Goal: Information Seeking & Learning: Learn about a topic

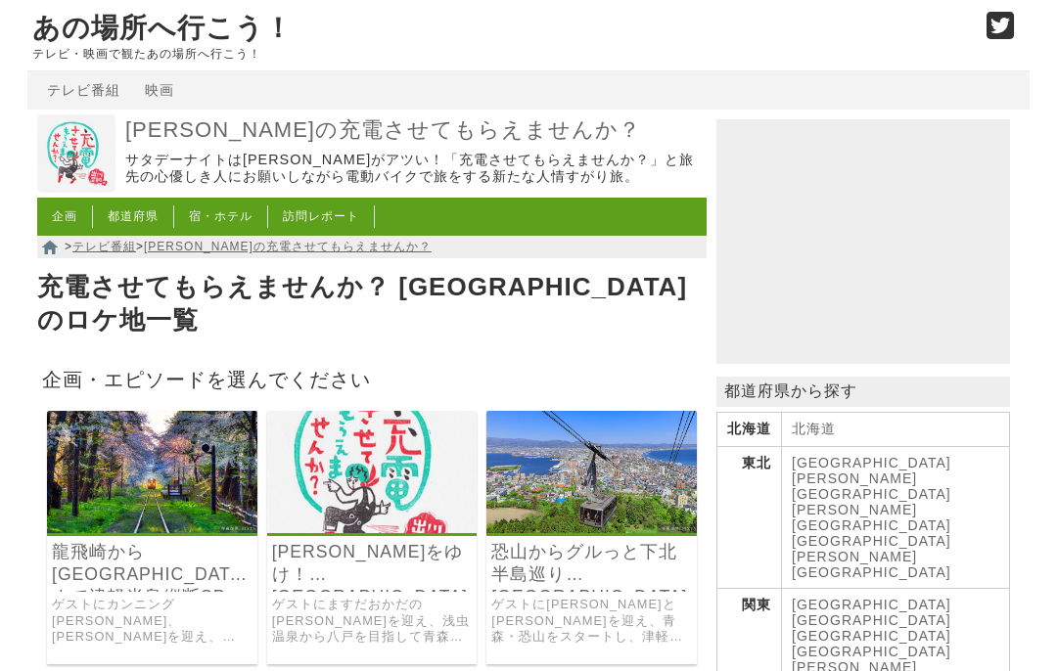
click at [133, 223] on link "都道府県" at bounding box center [133, 216] width 51 height 14
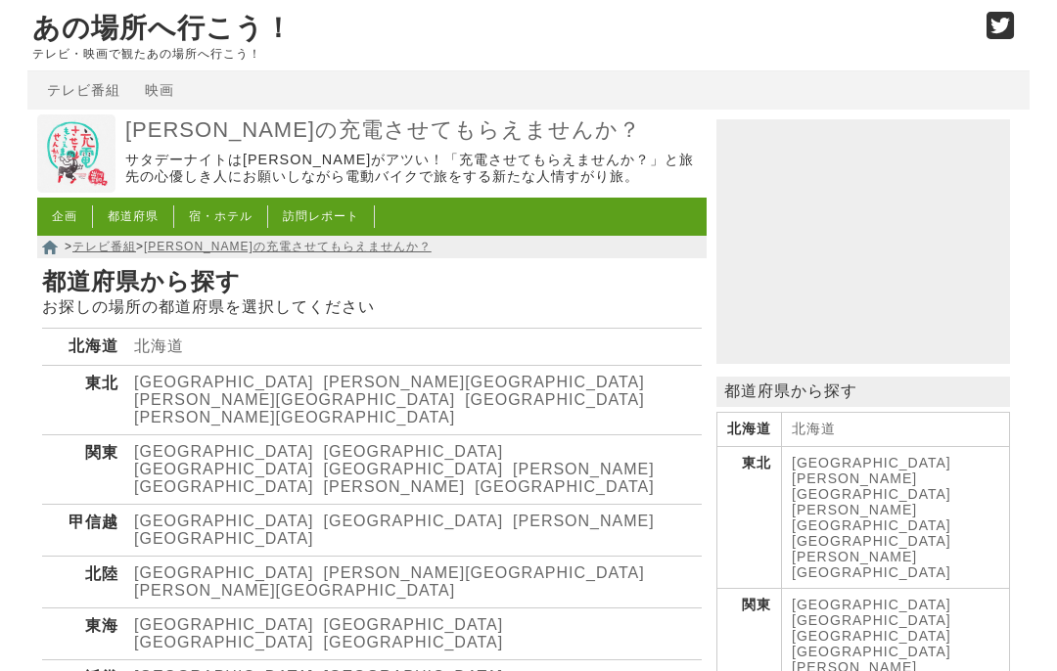
click at [159, 390] on link "[GEOGRAPHIC_DATA]" at bounding box center [224, 382] width 180 height 17
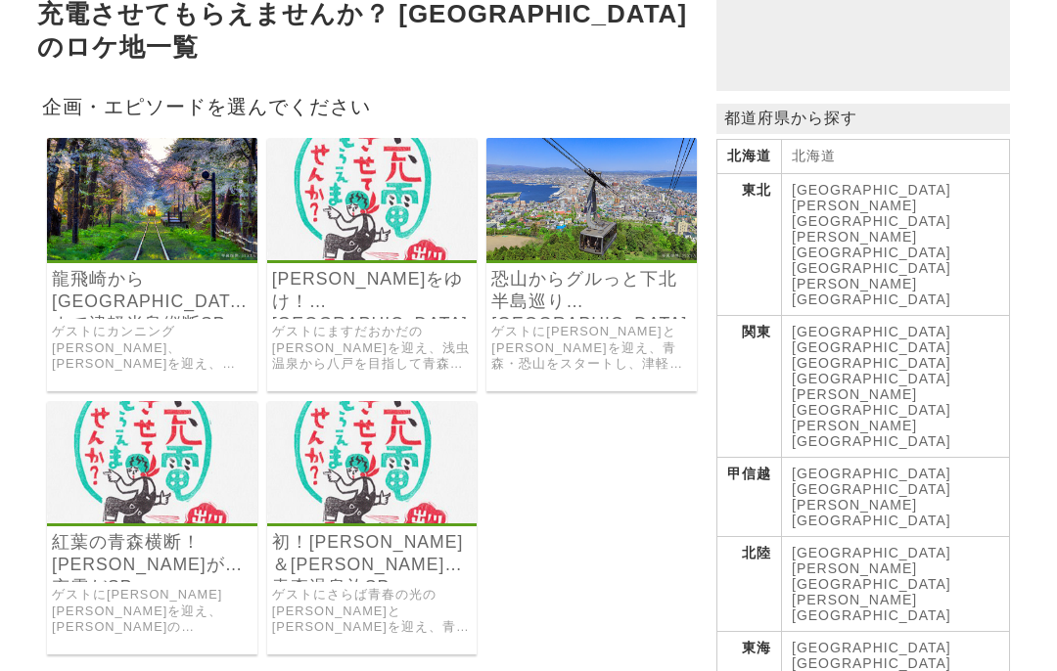
scroll to position [280, 0]
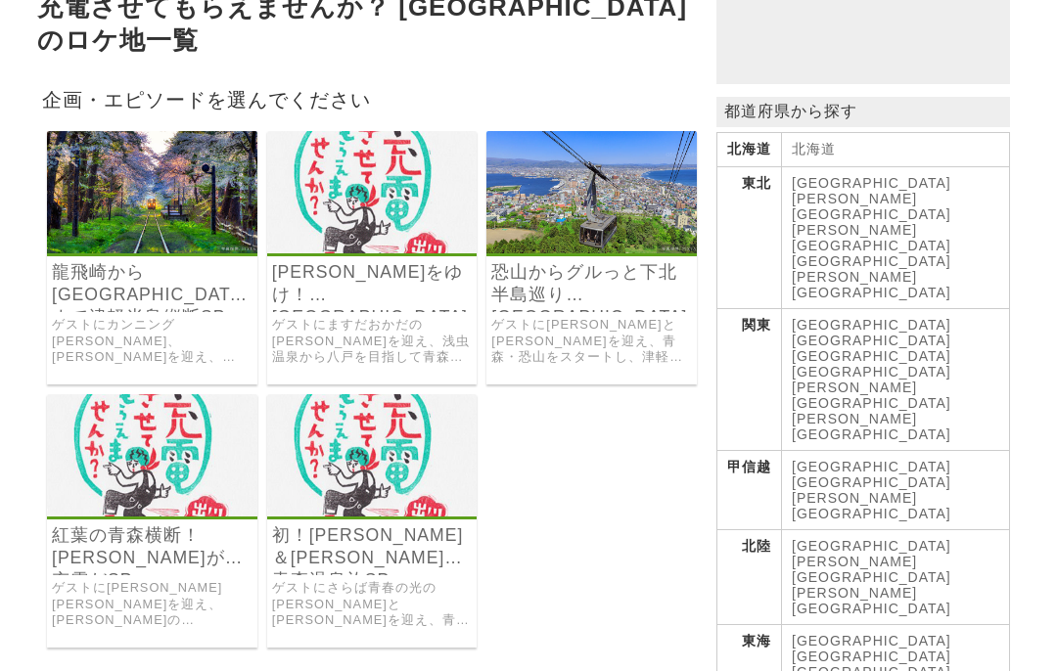
click at [390, 225] on img at bounding box center [372, 192] width 210 height 122
click at [206, 272] on link "龍飛崎から[GEOGRAPHIC_DATA]まで津軽半島縦断SP" at bounding box center [152, 283] width 201 height 45
click at [204, 580] on link "ゲストに陣内友則と鈴木亜美を迎え、青森の十和田湖から奥入瀬渓流を通って、絶景の小舟渡海岸を目指した旅。" at bounding box center [152, 604] width 201 height 49
click at [389, 487] on img at bounding box center [372, 455] width 210 height 122
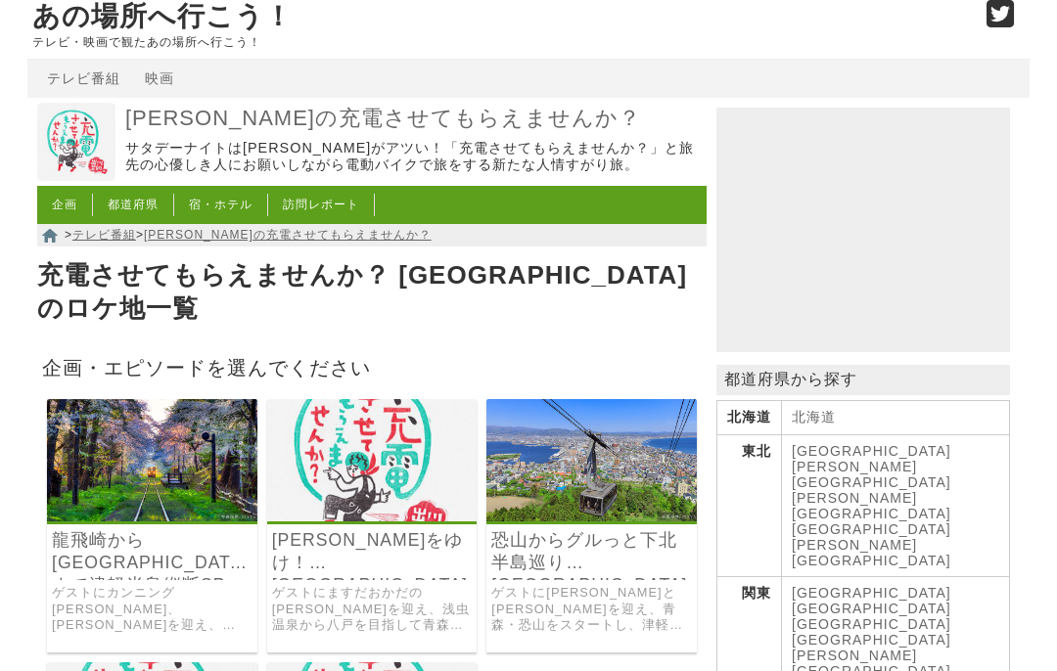
scroll to position [0, 0]
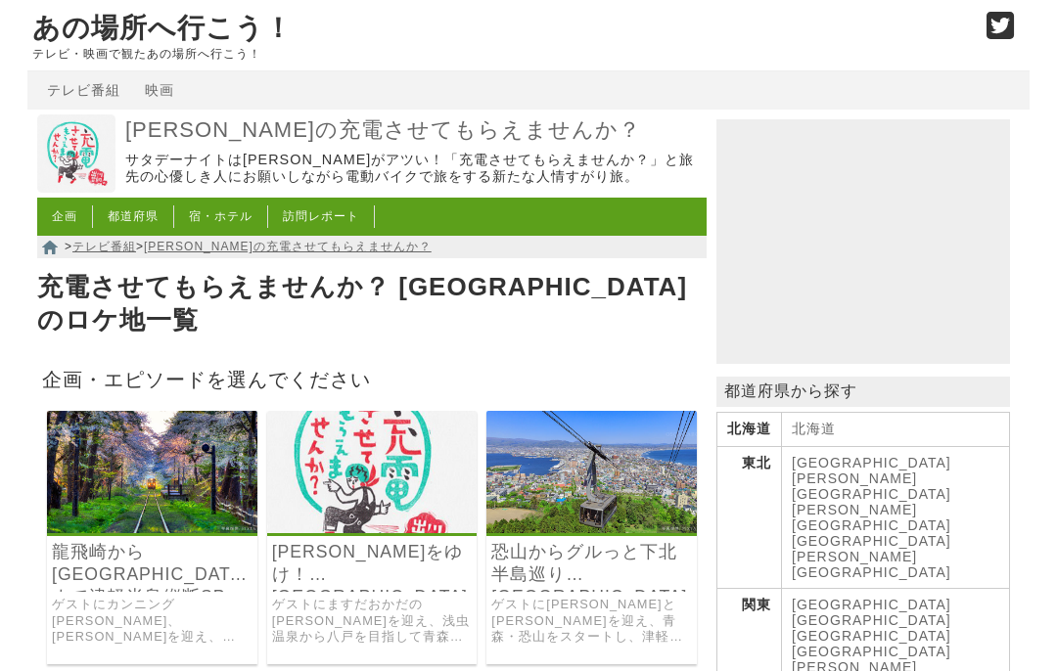
click at [138, 223] on link "都道府県" at bounding box center [133, 216] width 51 height 14
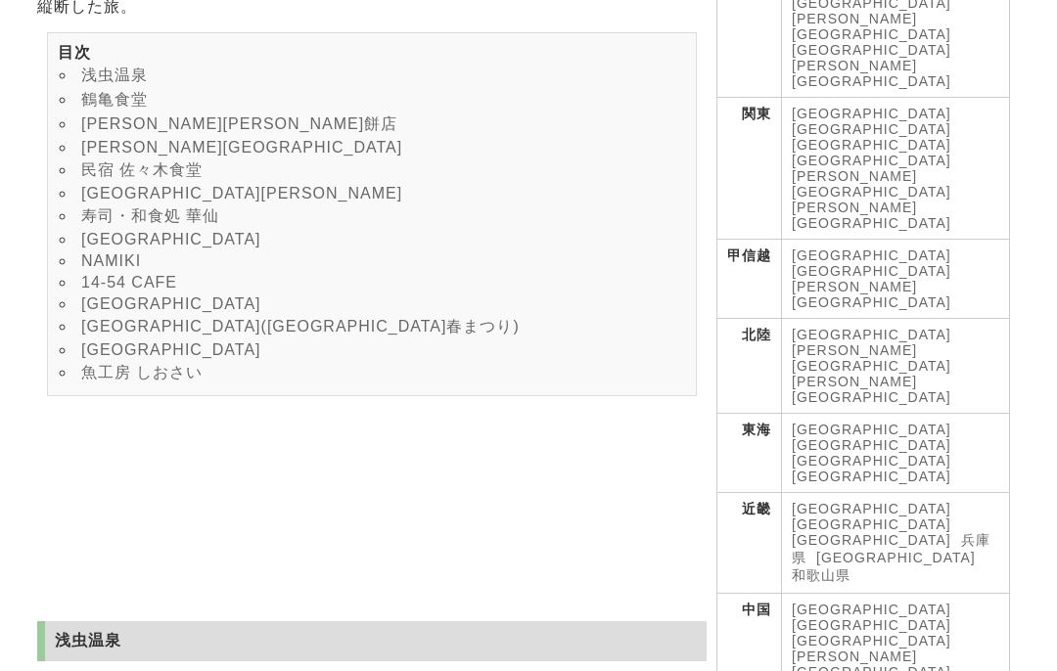
scroll to position [378, 0]
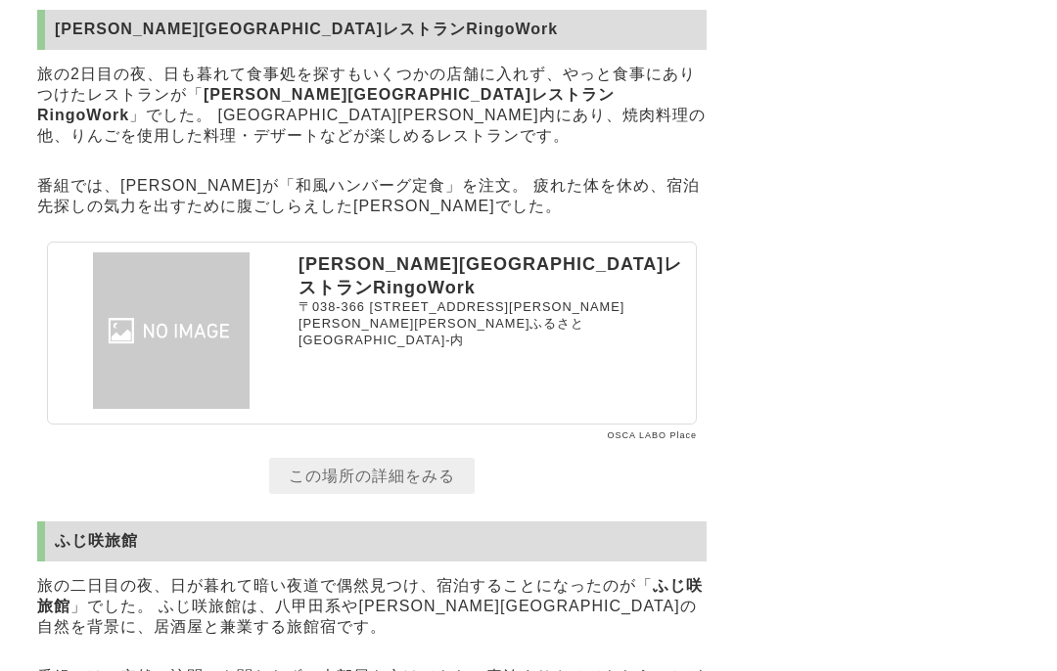
scroll to position [7046, 0]
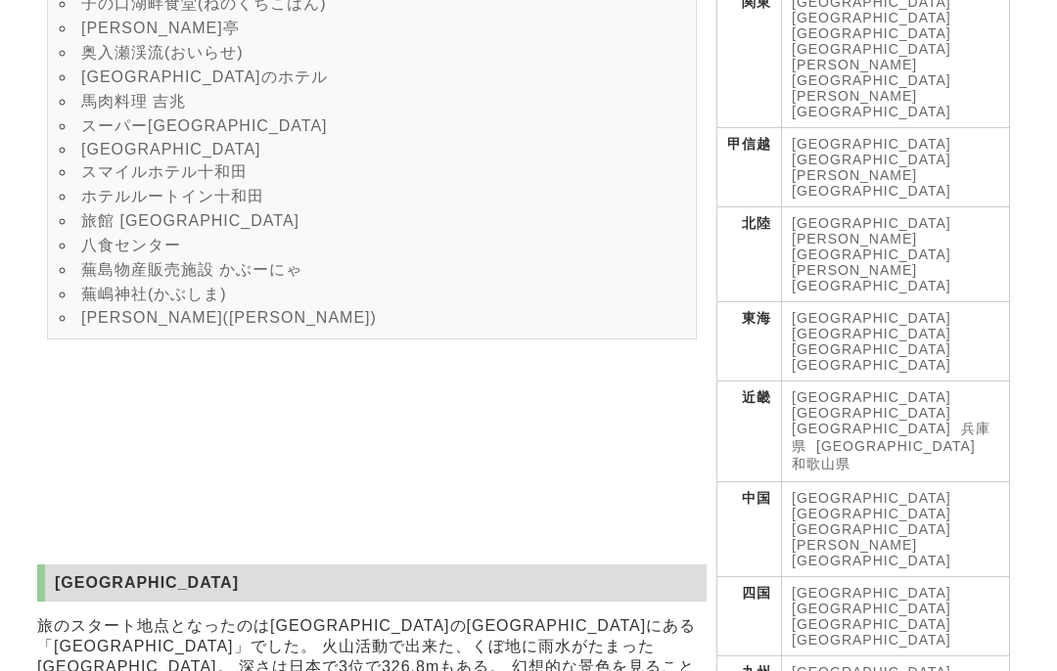
scroll to position [604, 0]
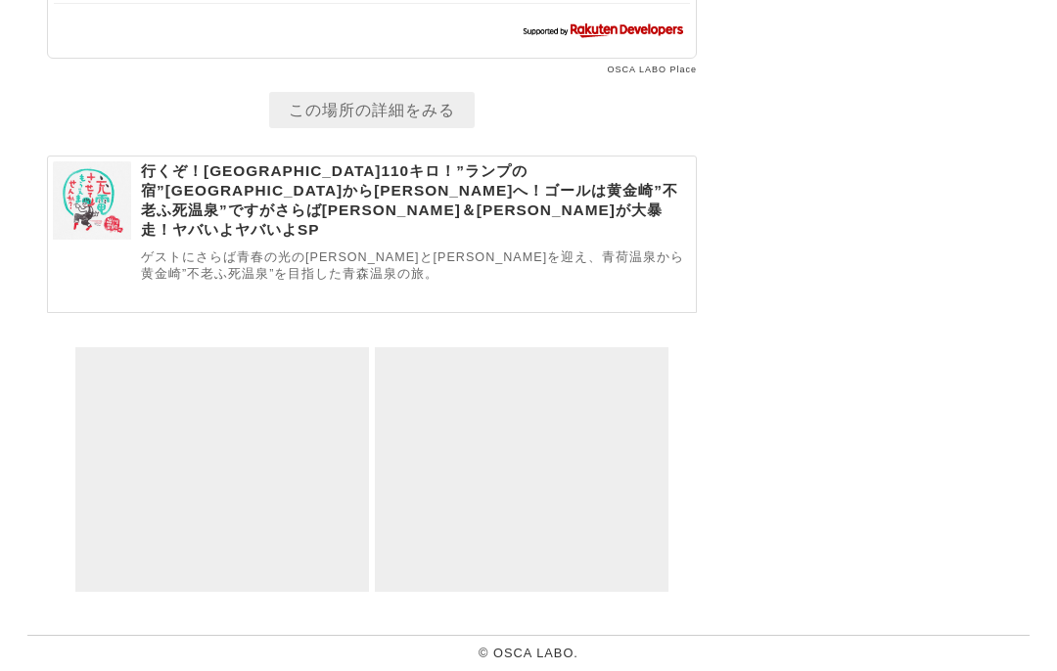
scroll to position [17891, 0]
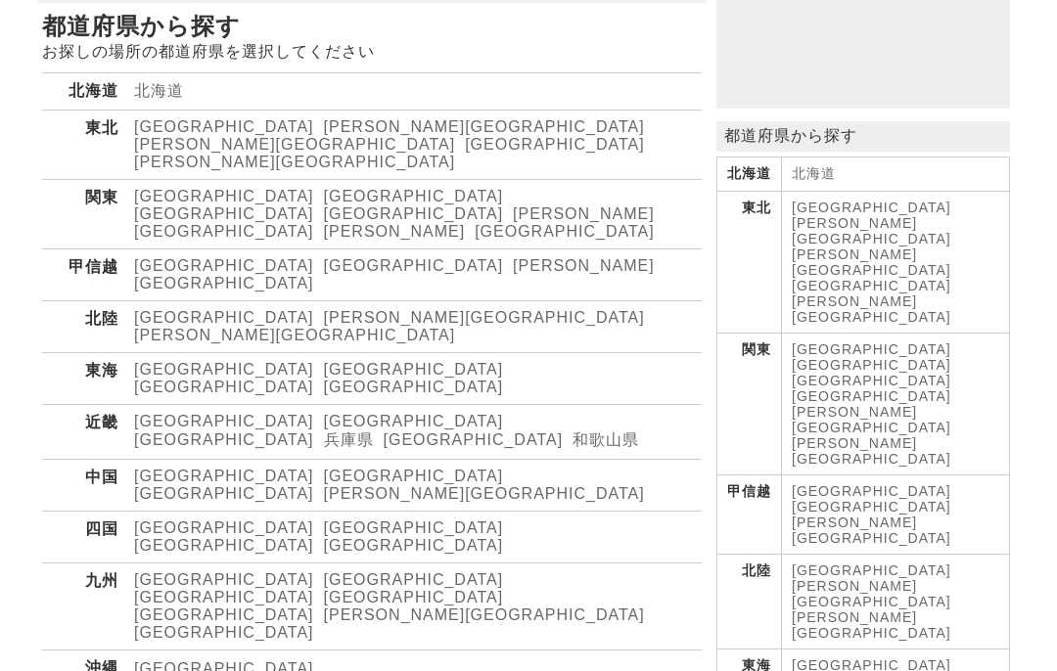
scroll to position [256, 0]
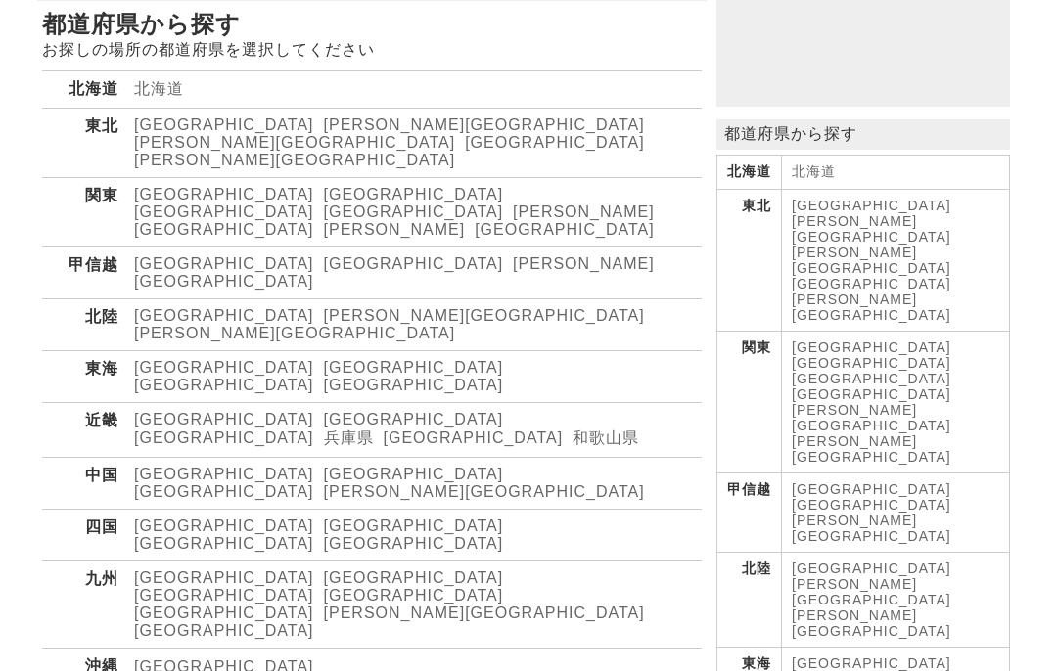
click at [151, 467] on link "[GEOGRAPHIC_DATA]" at bounding box center [224, 475] width 180 height 17
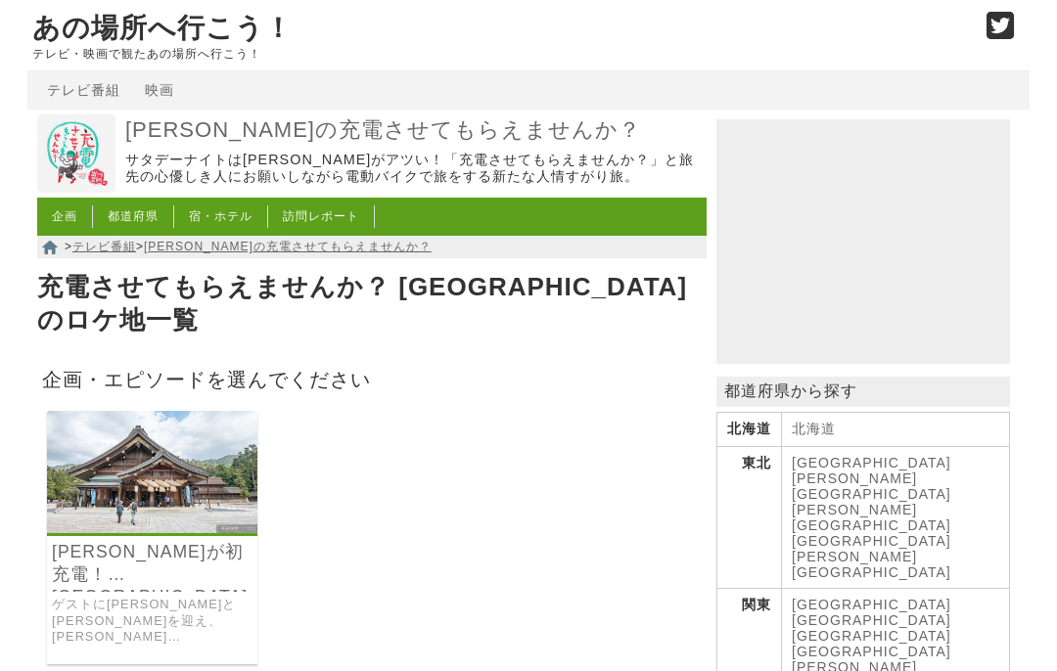
click at [164, 565] on link "[PERSON_NAME]が初充電！[GEOGRAPHIC_DATA]" at bounding box center [152, 563] width 201 height 45
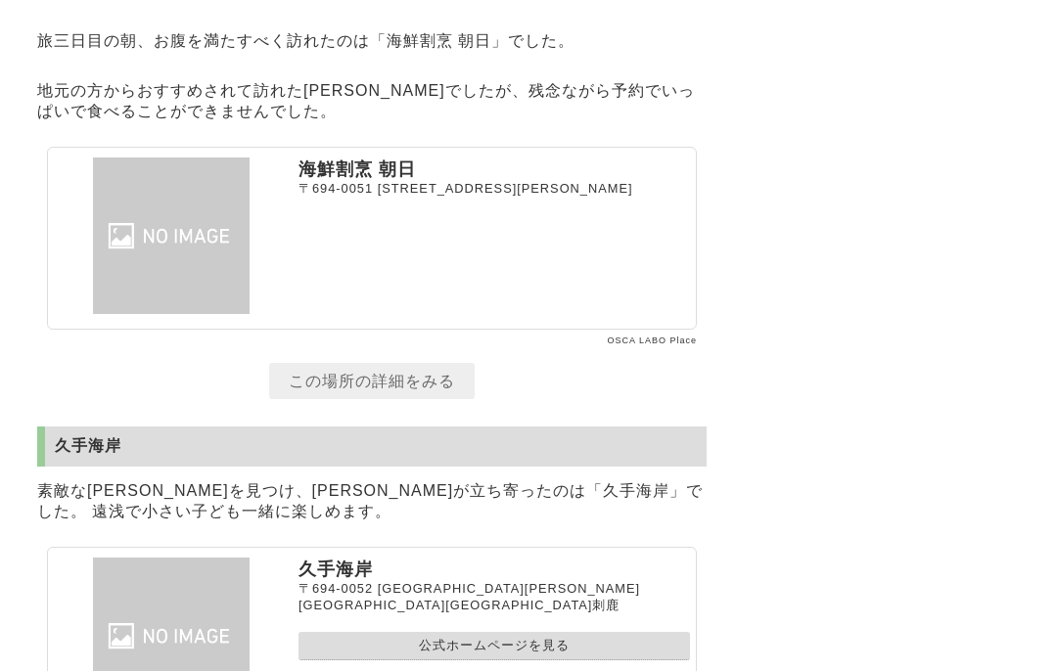
scroll to position [17091, 0]
